Goal: Task Accomplishment & Management: Use online tool/utility

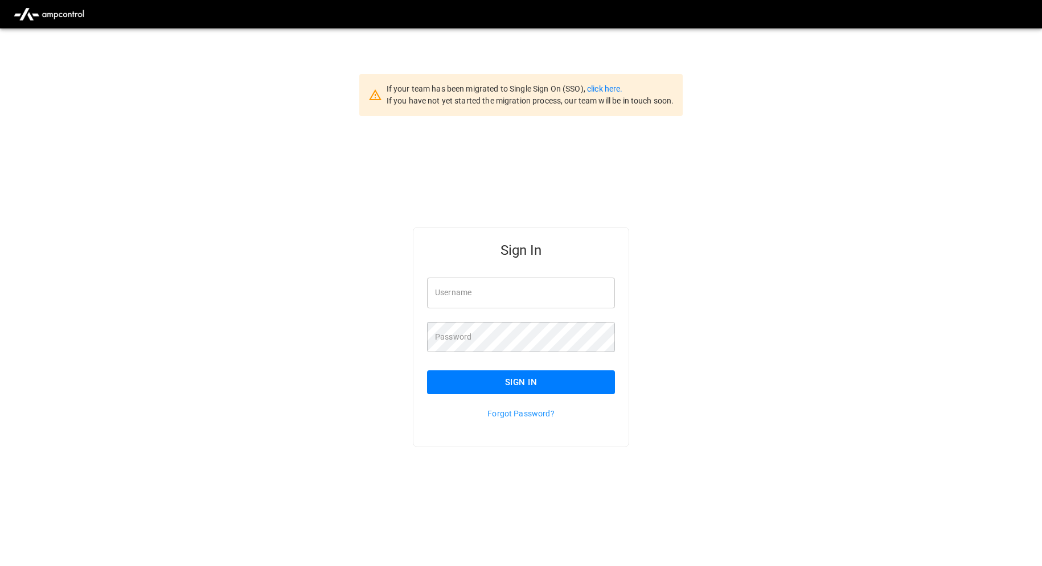
type input "*********"
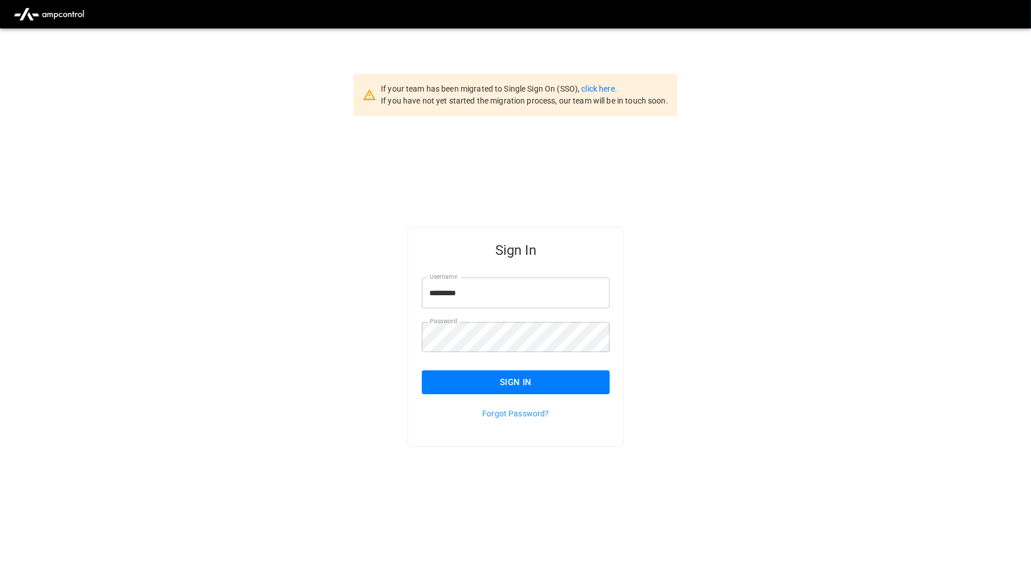
click at [459, 368] on div "Sign In" at bounding box center [509, 373] width 202 height 42
click at [441, 387] on button "Sign In" at bounding box center [516, 383] width 188 height 24
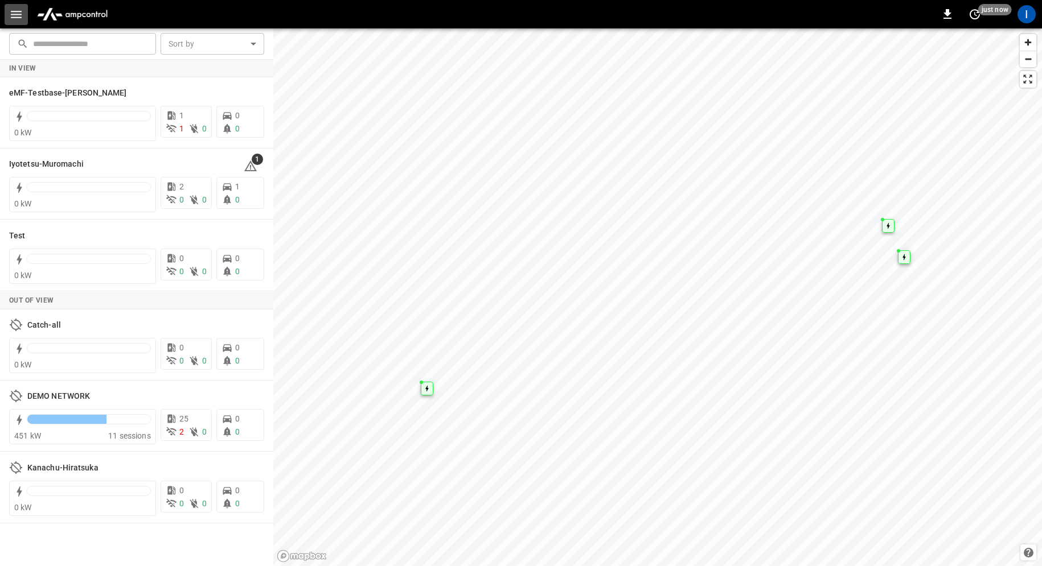
click at [24, 19] on button "button" at bounding box center [16, 14] width 23 height 21
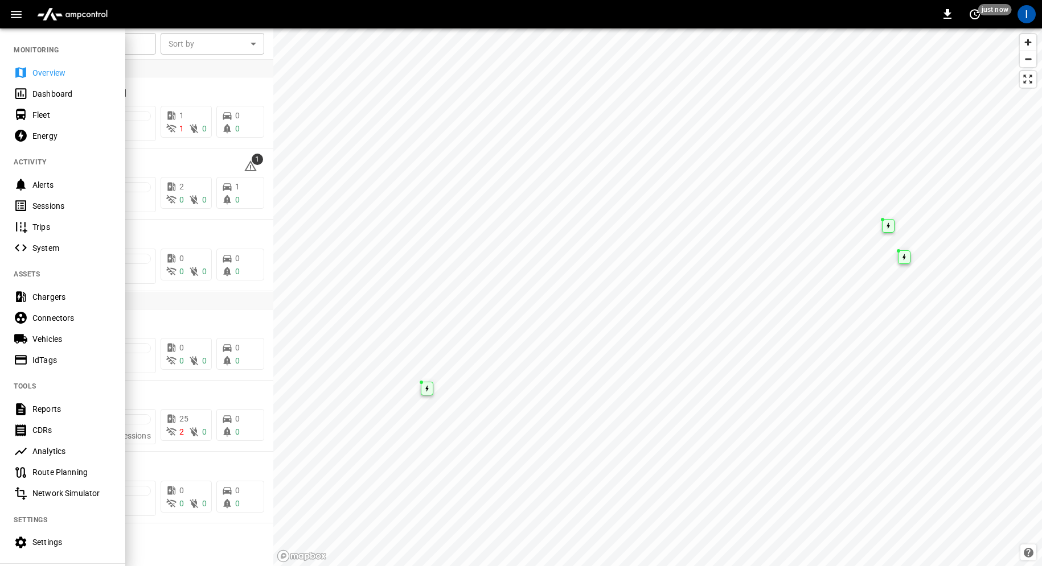
click at [445, 293] on div at bounding box center [521, 283] width 1042 height 566
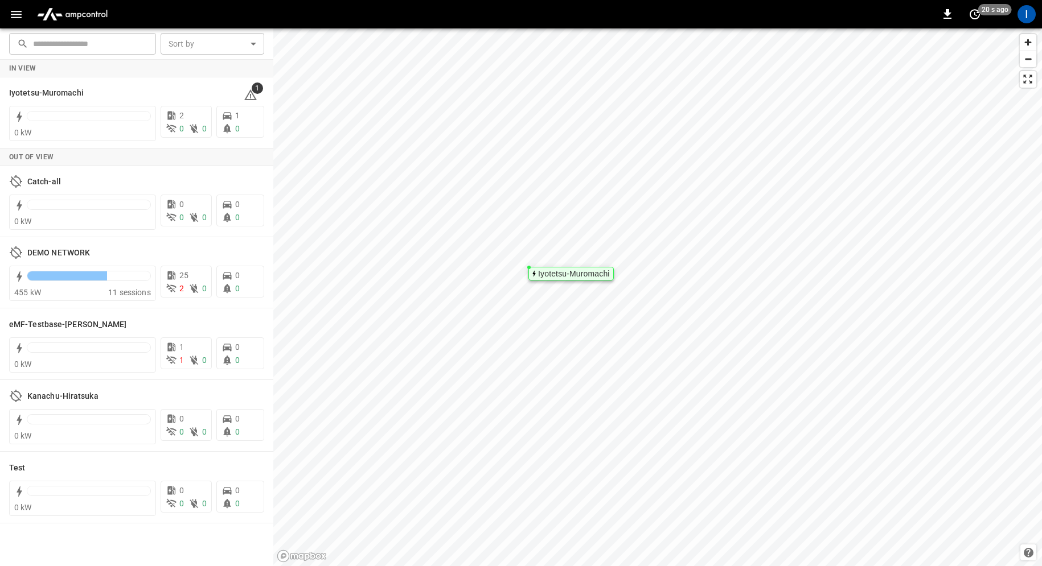
click at [272, 149] on div "Out of View" at bounding box center [136, 158] width 273 height 18
click at [14, 5] on button "button" at bounding box center [16, 14] width 23 height 21
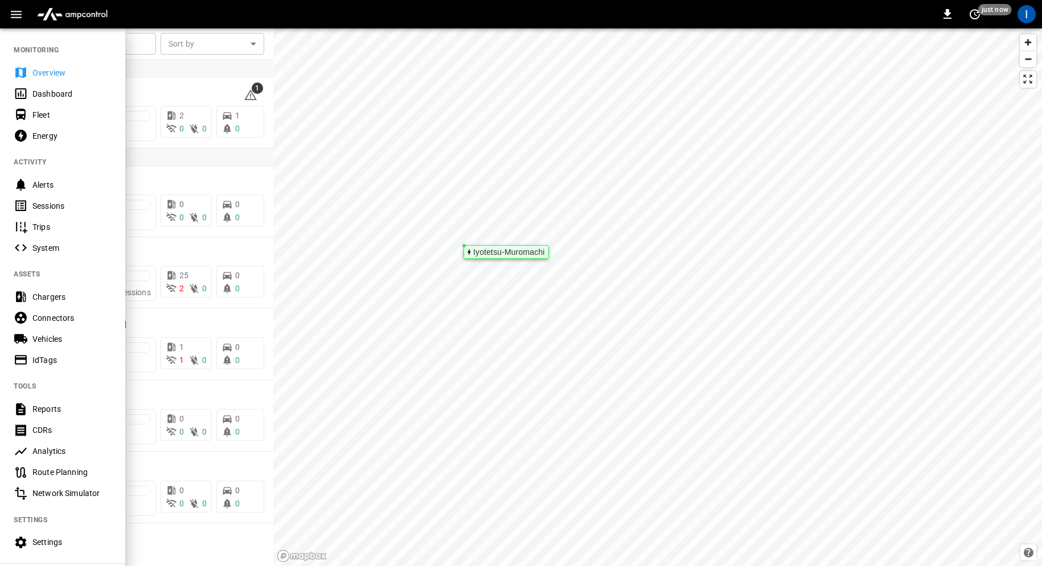
click at [75, 92] on div "Dashboard" at bounding box center [71, 93] width 79 height 11
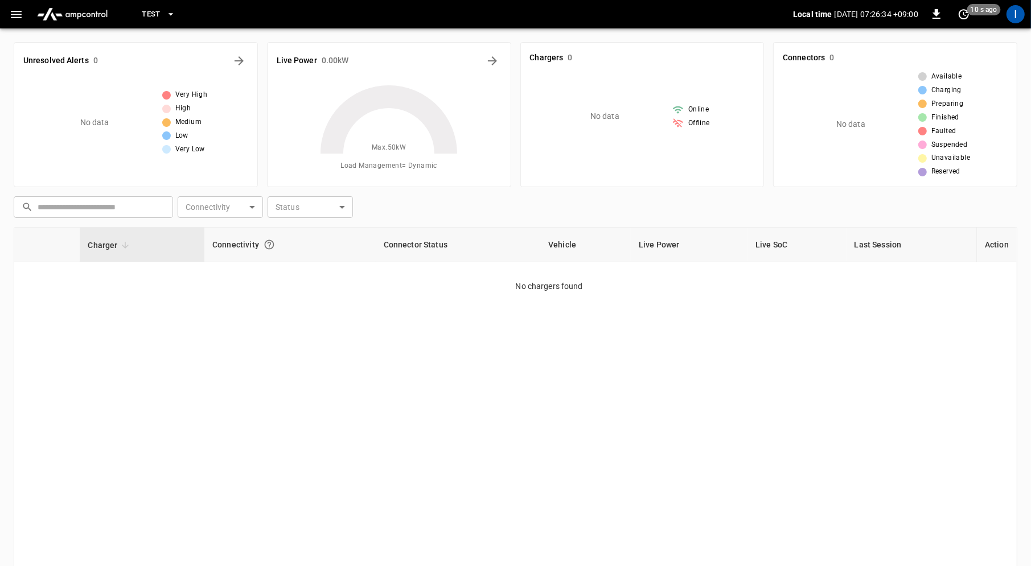
click at [13, 11] on icon "button" at bounding box center [16, 14] width 11 height 7
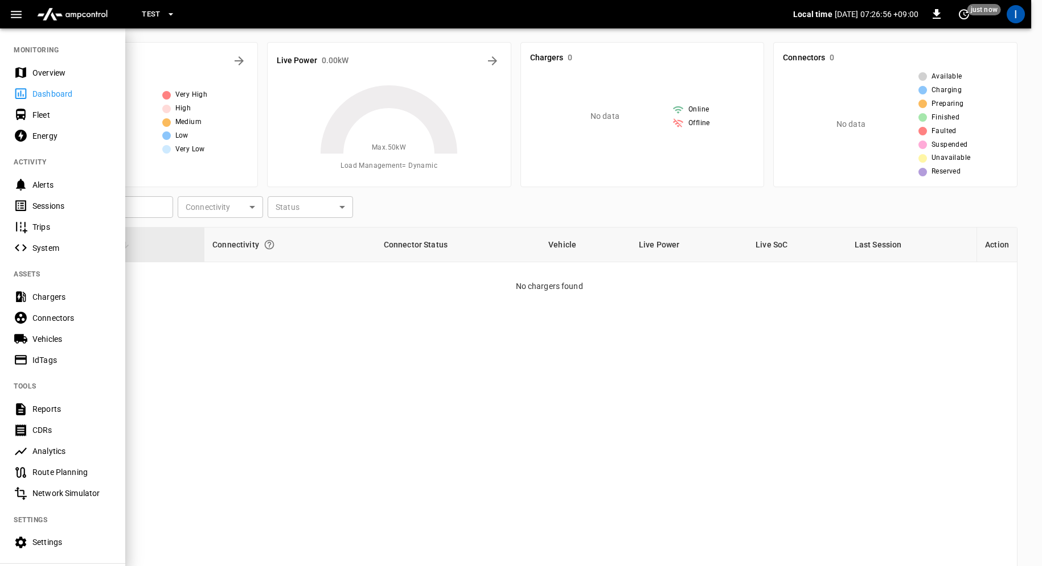
scroll to position [94, 0]
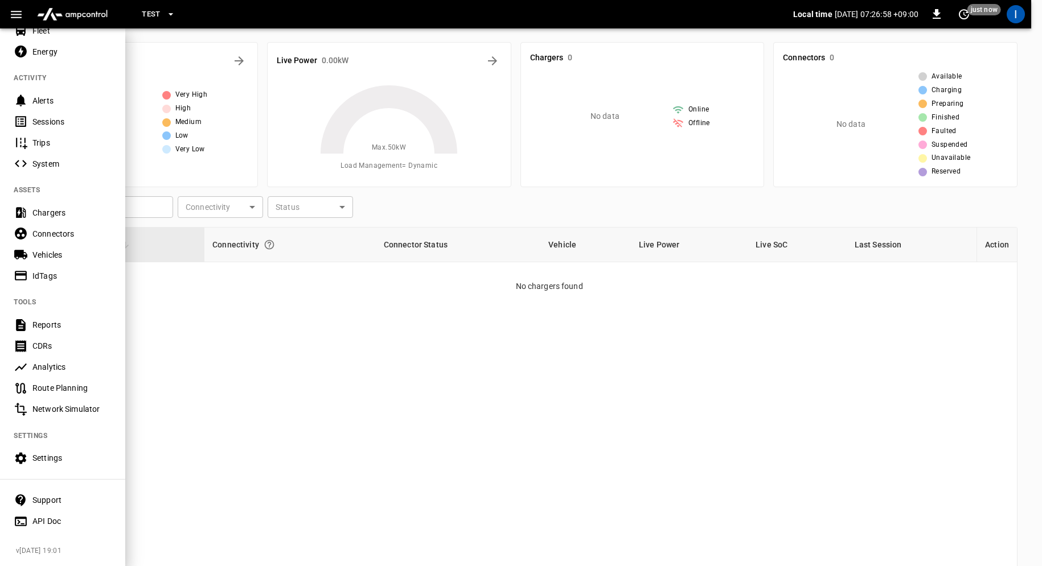
click at [69, 249] on div "Vehicles" at bounding box center [71, 254] width 79 height 11
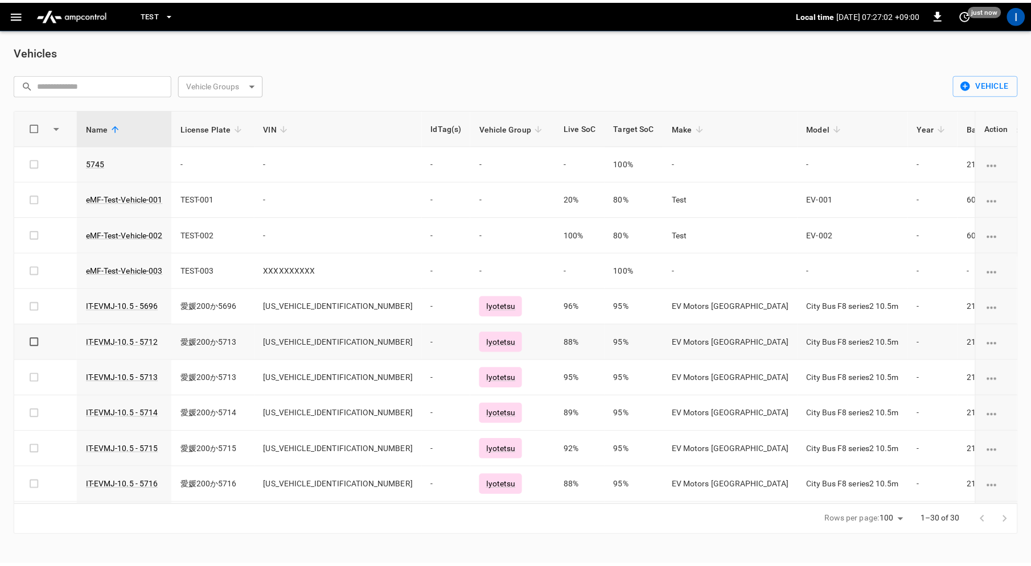
scroll to position [210, 0]
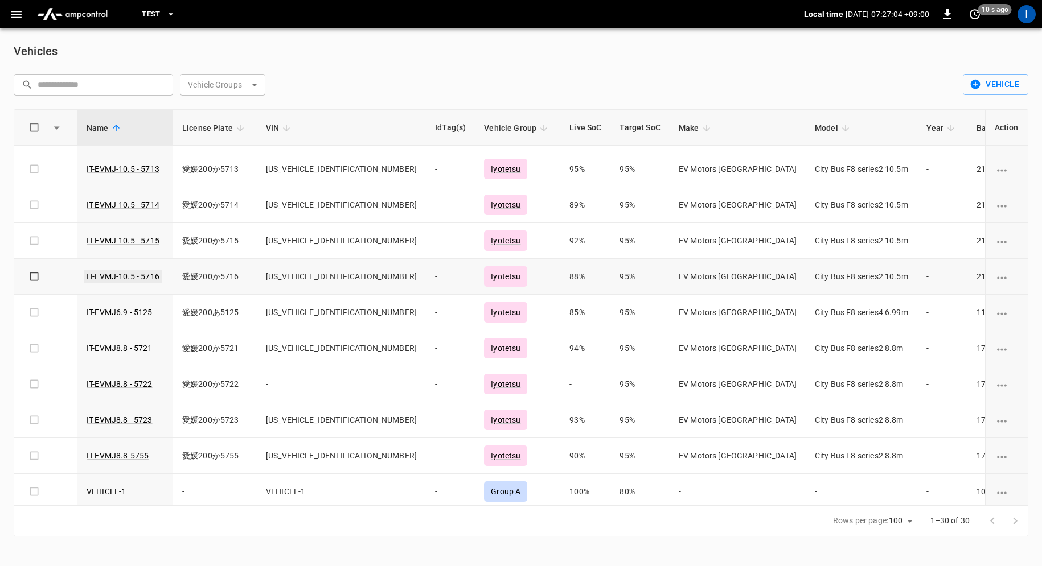
click at [137, 272] on link "IT-EVMJ-10.5 - 5716" at bounding box center [122, 277] width 77 height 14
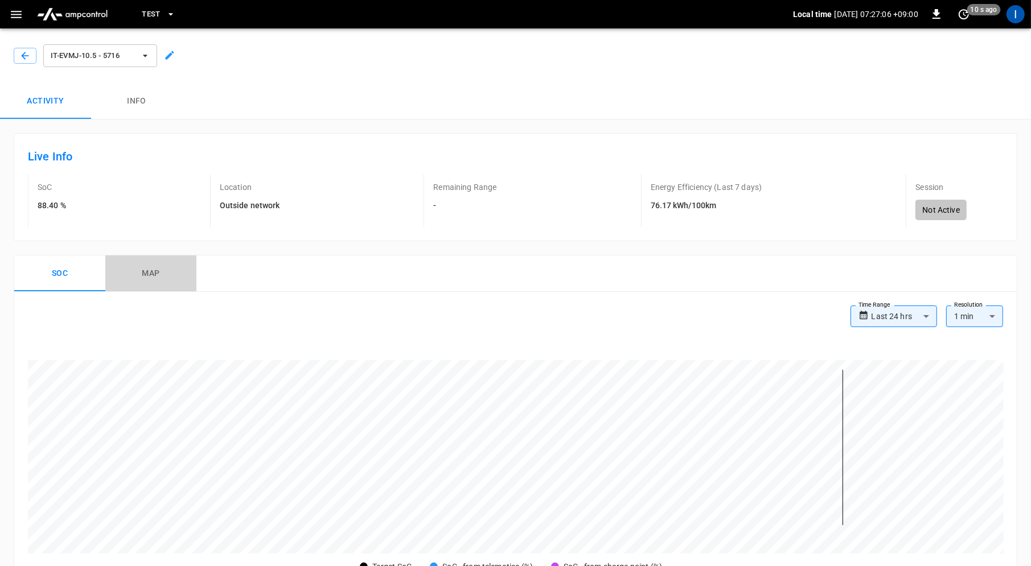
click at [154, 277] on button "map" at bounding box center [150, 274] width 91 height 36
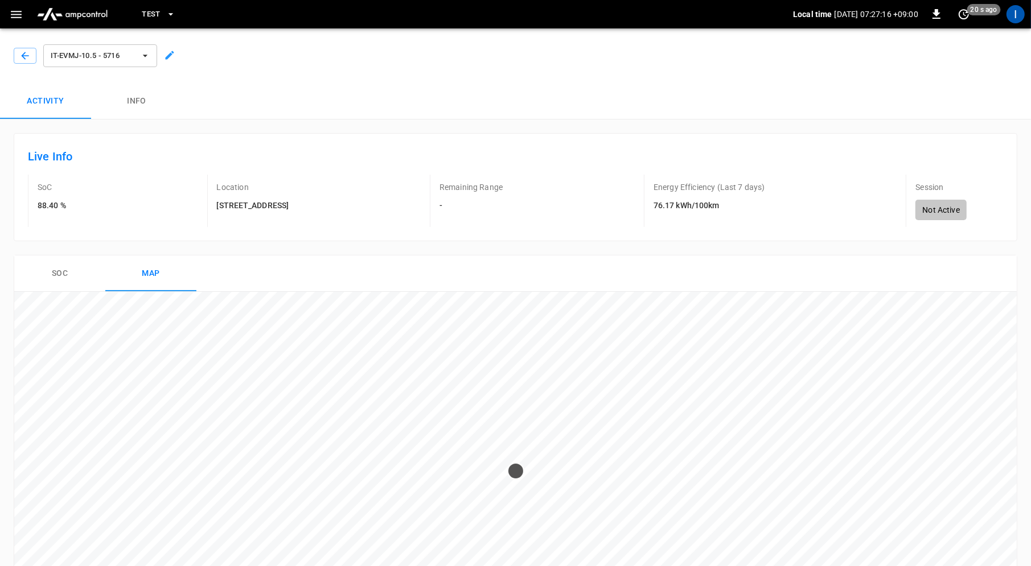
click at [133, 102] on button "Info" at bounding box center [136, 101] width 91 height 36
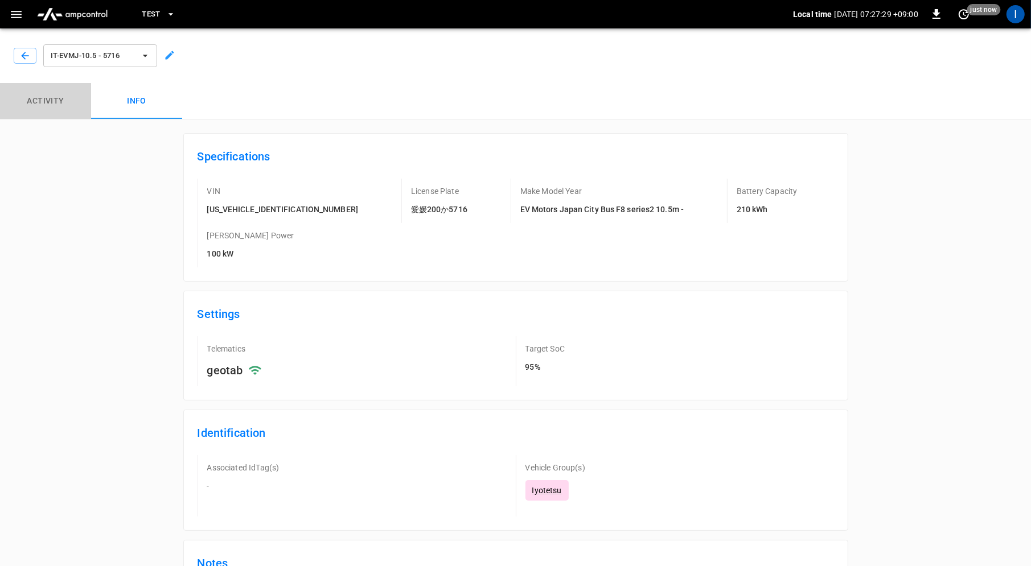
click at [30, 96] on button "Activity" at bounding box center [45, 101] width 91 height 36
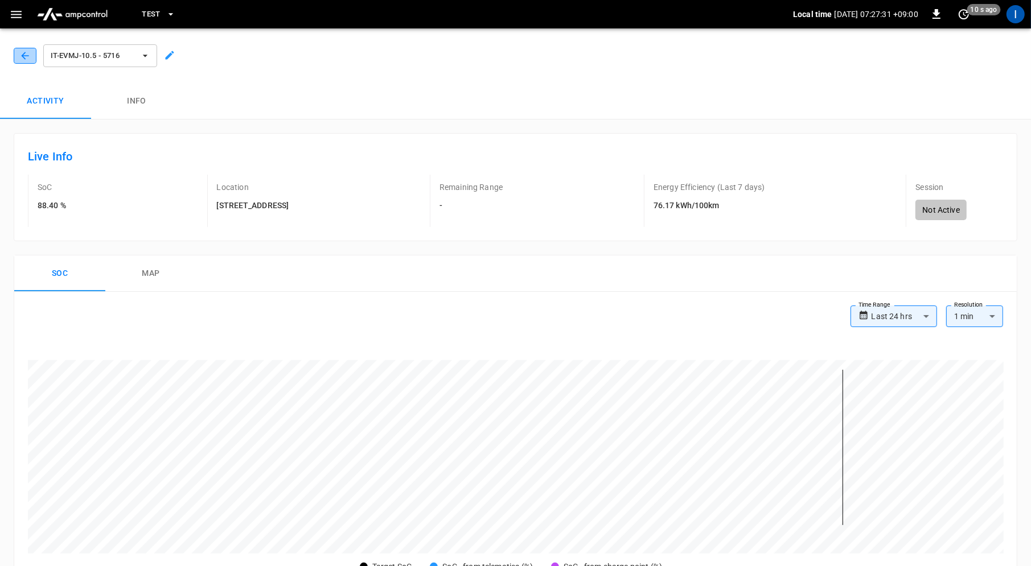
click at [27, 56] on icon "button" at bounding box center [24, 55] width 11 height 11
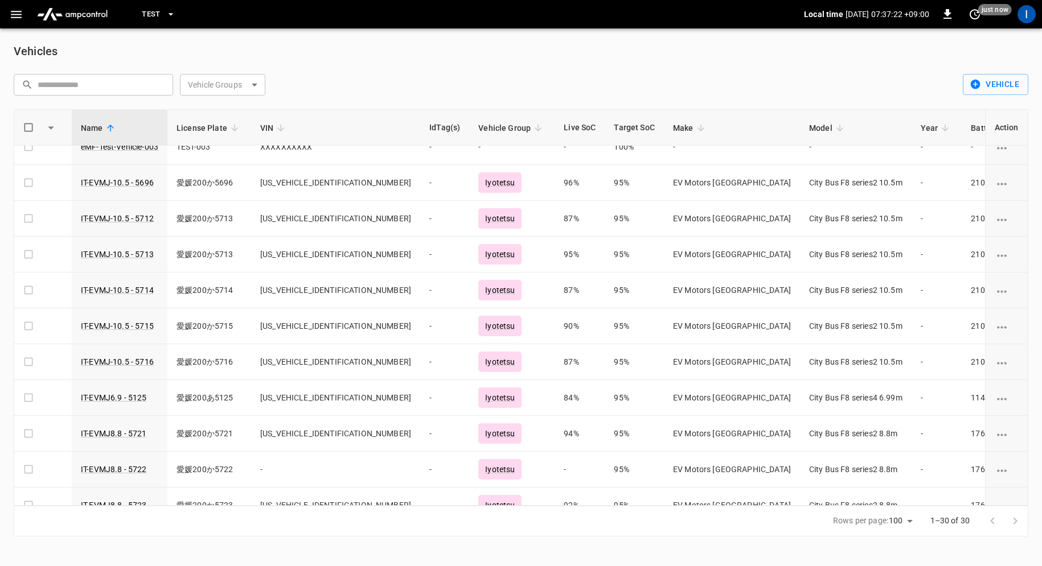
scroll to position [121, 9]
